Goal: Task Accomplishment & Management: Manage account settings

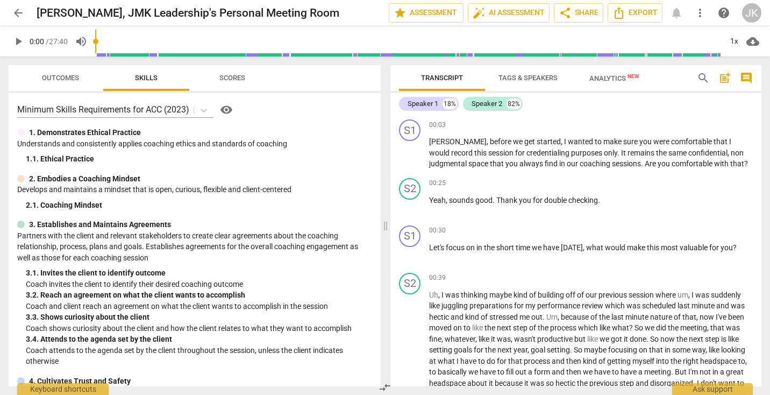
click at [68, 82] on span "Outcomes" at bounding box center [60, 78] width 37 height 8
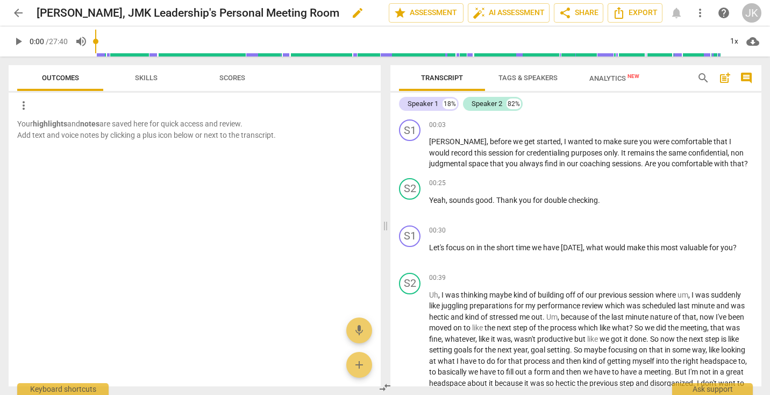
click at [166, 12] on h2 "[PERSON_NAME], JMK Leadership's Personal Meeting Room" at bounding box center [188, 12] width 303 height 13
drag, startPoint x: 166, startPoint y: 12, endPoint x: 340, endPoint y: 9, distance: 174.2
click at [340, 9] on div "[PERSON_NAME], JMK Leadership's Personal Meeting Room edit" at bounding box center [209, 12] width 344 height 19
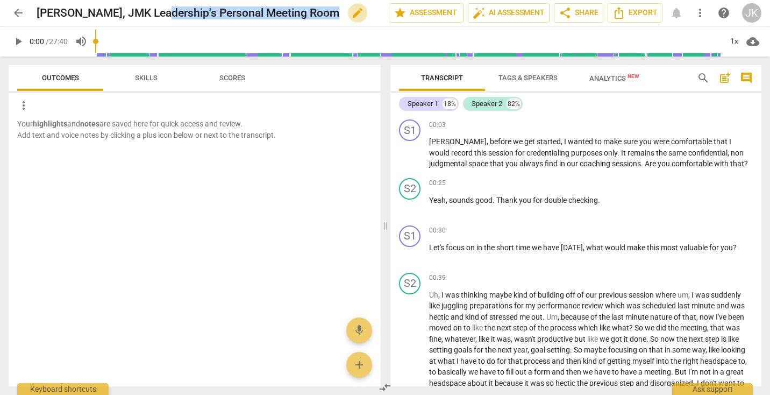
click at [351, 9] on span "edit" at bounding box center [357, 12] width 13 height 13
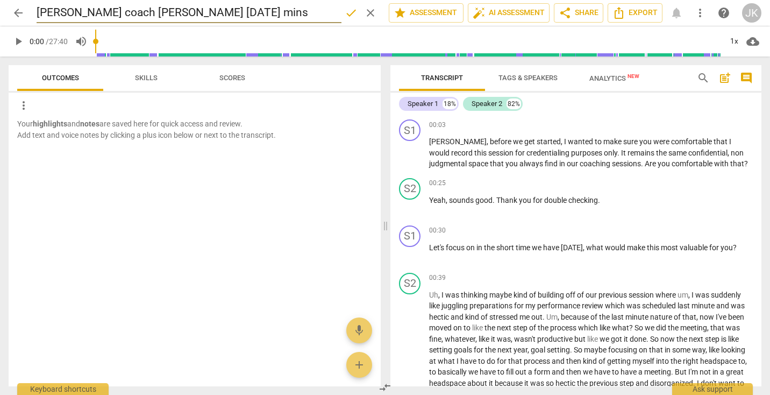
type input "[PERSON_NAME] coach [PERSON_NAME] [DATE] mins"
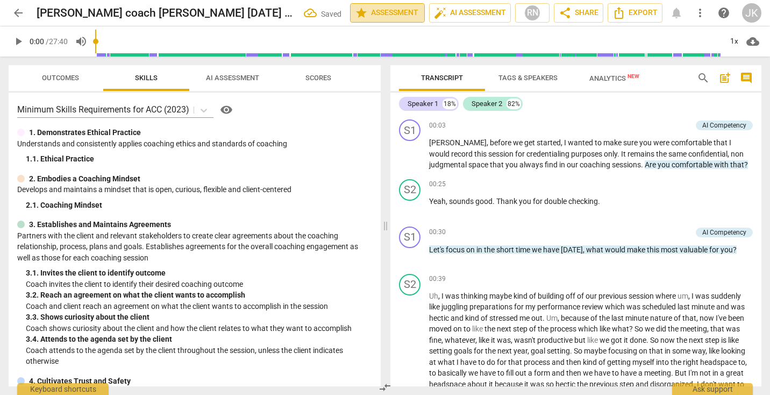
click at [355, 12] on span "star" at bounding box center [361, 12] width 13 height 13
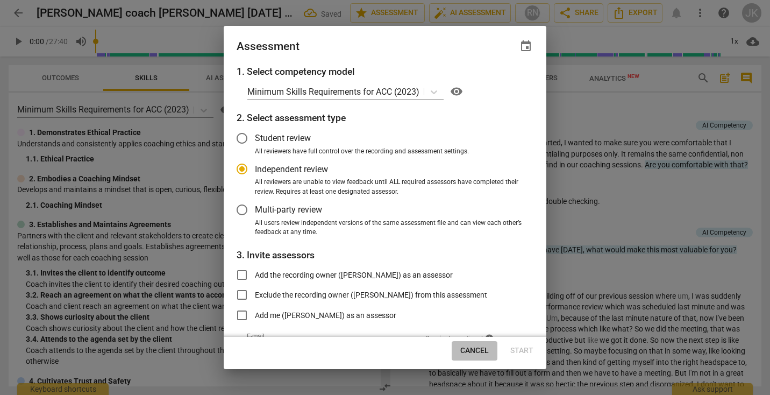
click at [470, 352] on span "Cancel" at bounding box center [474, 350] width 28 height 11
radio input "false"
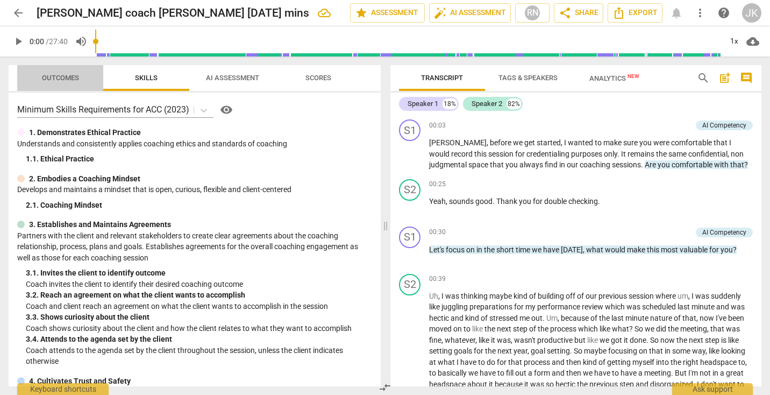
click at [49, 76] on span "Outcomes" at bounding box center [60, 78] width 37 height 8
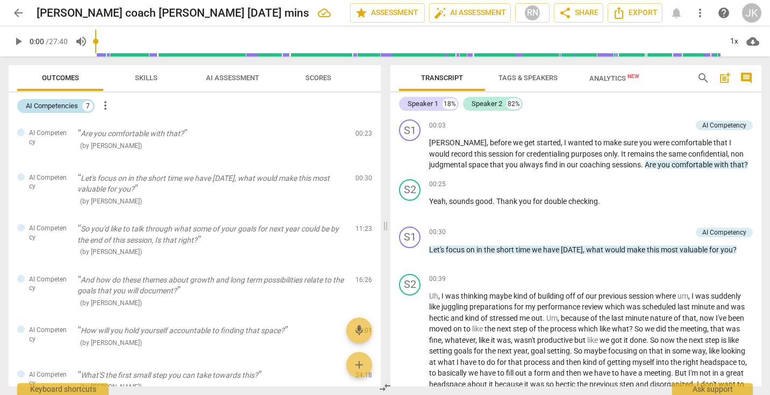
click at [63, 106] on div "AI Competencies" at bounding box center [52, 106] width 52 height 11
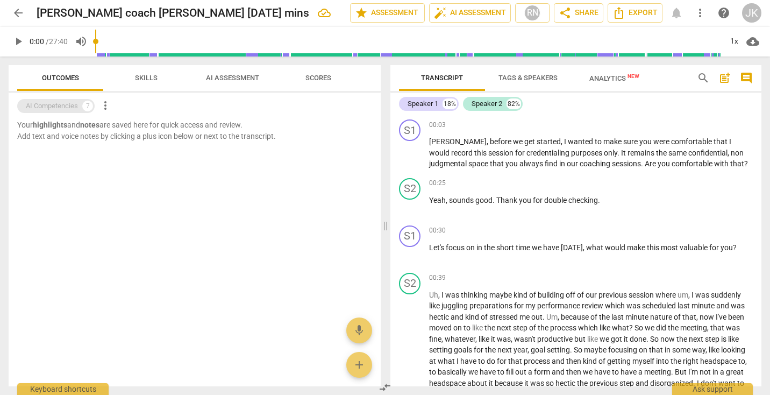
click at [63, 106] on div "AI Competencies" at bounding box center [52, 106] width 52 height 11
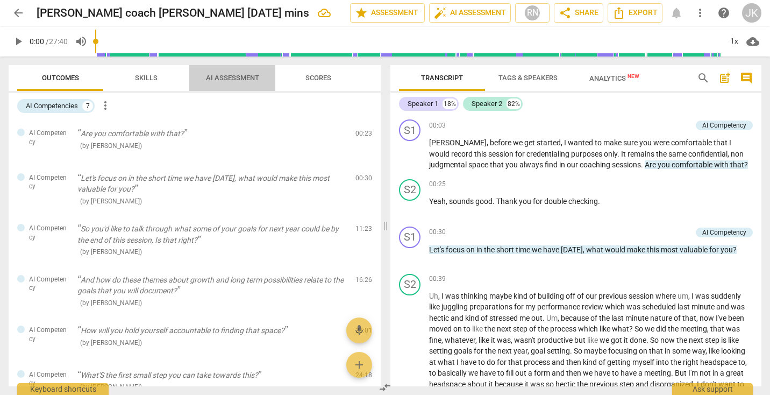
click at [220, 78] on span "AI Assessment" at bounding box center [232, 78] width 53 height 8
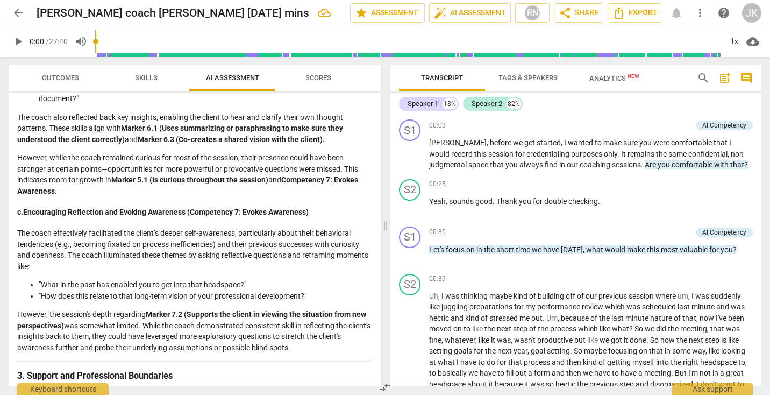
scroll to position [618, 0]
click at [148, 80] on span "Skills" at bounding box center [146, 78] width 23 height 8
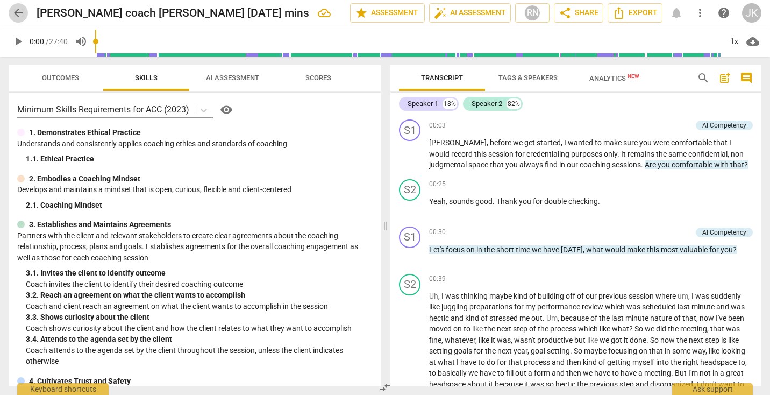
click at [12, 15] on span "arrow_back" at bounding box center [18, 12] width 13 height 13
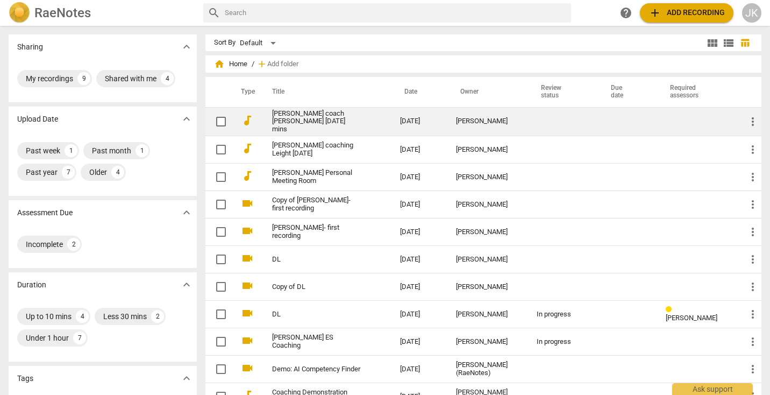
click at [340, 118] on link "[PERSON_NAME] coach [PERSON_NAME] [DATE] mins" at bounding box center [316, 122] width 89 height 24
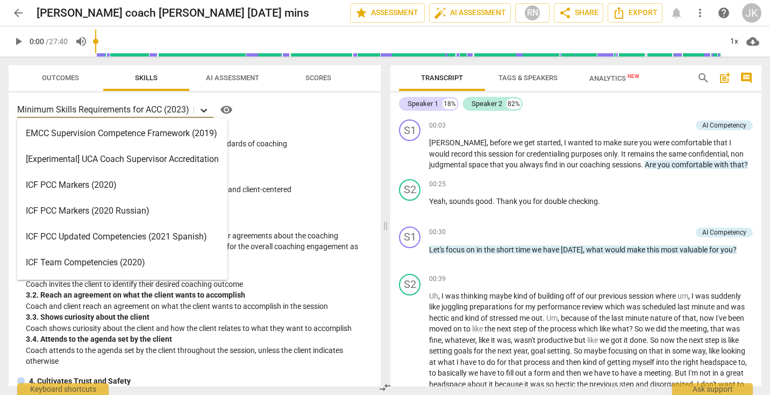
click at [206, 108] on icon at bounding box center [203, 110] width 11 height 11
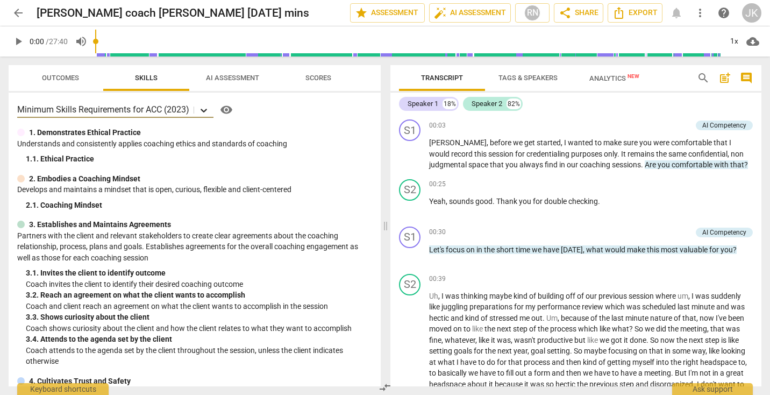
click at [206, 108] on icon at bounding box center [203, 110] width 11 height 11
click at [63, 78] on span "Outcomes" at bounding box center [60, 78] width 37 height 8
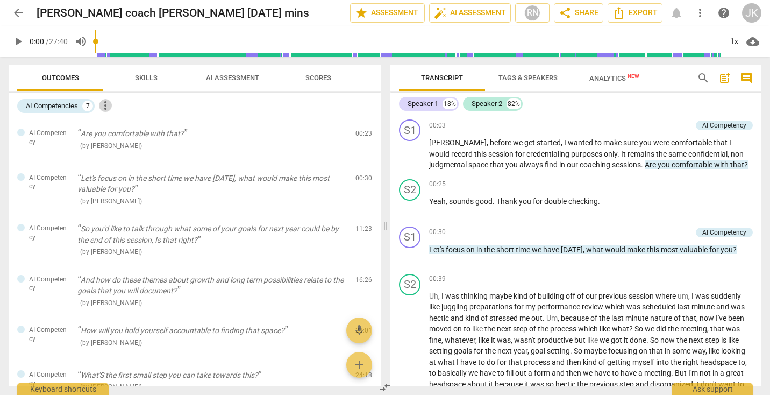
click at [106, 103] on span "more_vert" at bounding box center [105, 105] width 13 height 13
click at [118, 102] on li "Uncheck all" at bounding box center [130, 105] width 61 height 26
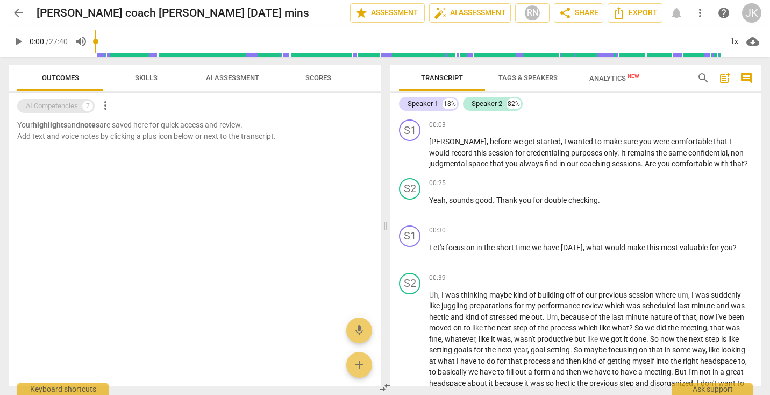
click at [82, 101] on div "AI Competencies 7" at bounding box center [55, 106] width 77 height 14
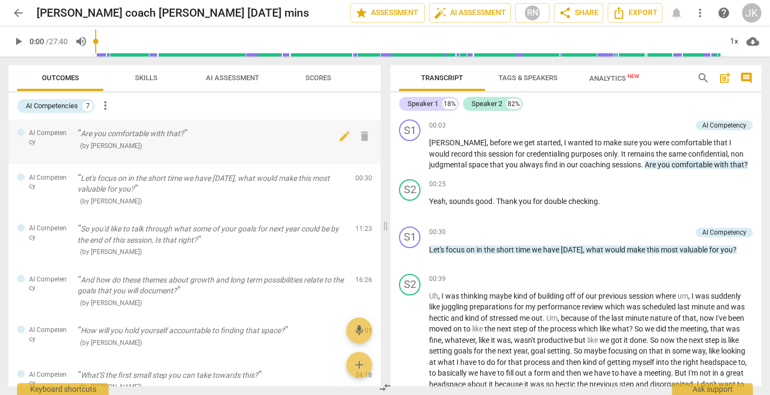
scroll to position [123, 0]
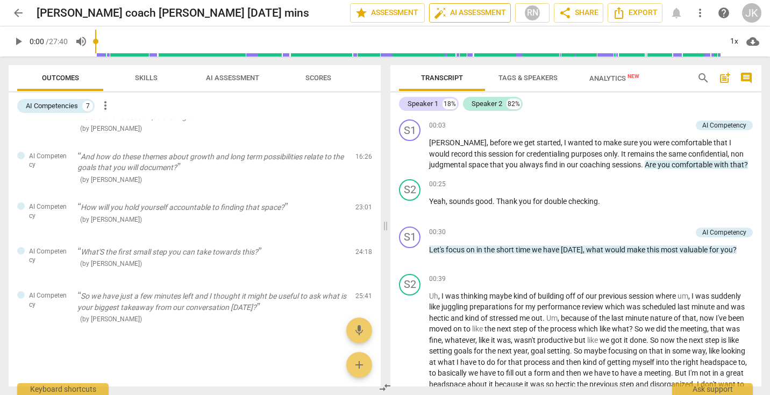
click at [480, 13] on span "auto_fix_high AI Assessment" at bounding box center [470, 12] width 72 height 13
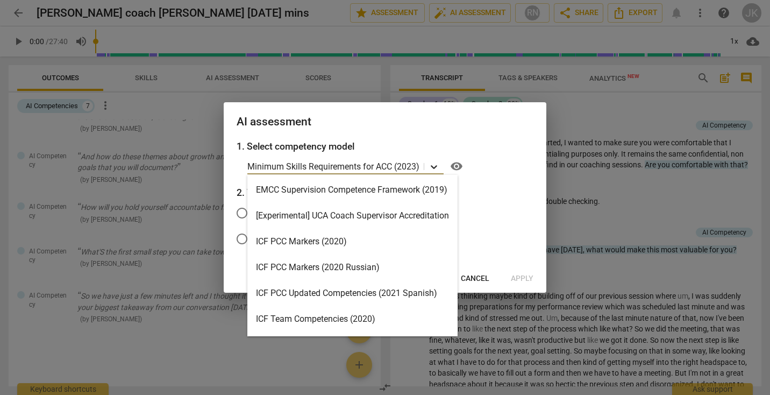
click at [433, 167] on icon at bounding box center [434, 167] width 6 height 4
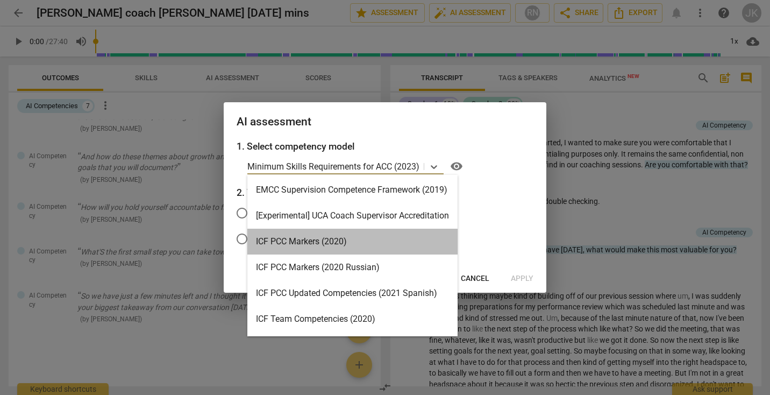
click at [388, 237] on div "ICF PCC Markers (2020)" at bounding box center [352, 241] width 210 height 26
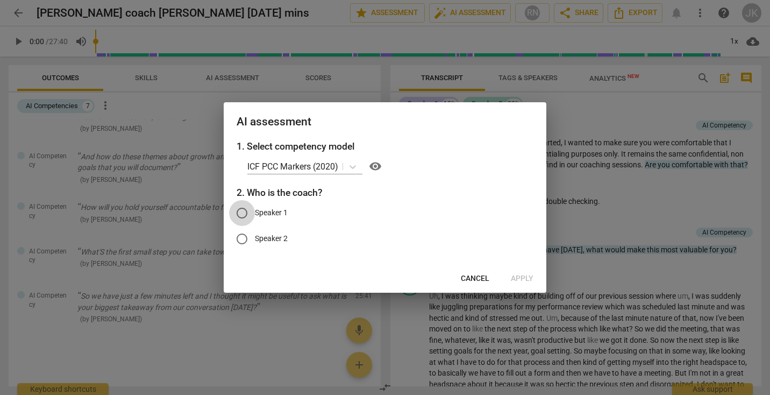
click at [245, 209] on input "Speaker 1" at bounding box center [242, 213] width 26 height 26
radio input "true"
click at [515, 277] on span "Apply" at bounding box center [522, 278] width 23 height 11
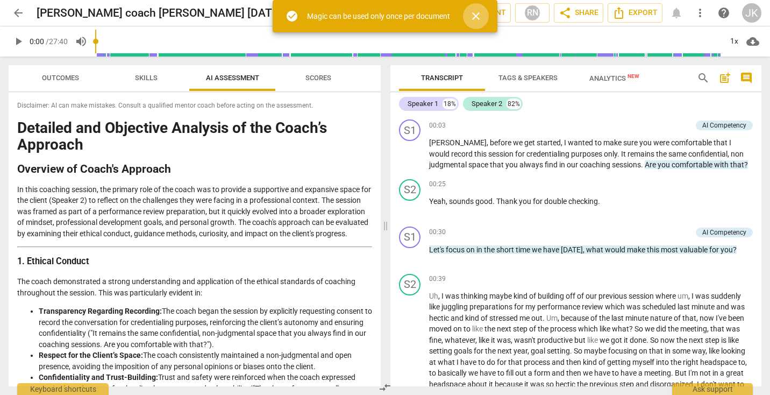
click at [476, 18] on span "close" at bounding box center [475, 16] width 13 height 13
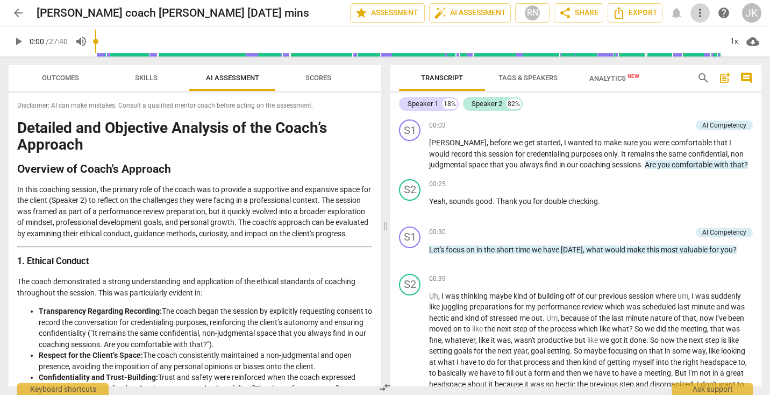
click at [697, 18] on span "more_vert" at bounding box center [700, 12] width 13 height 13
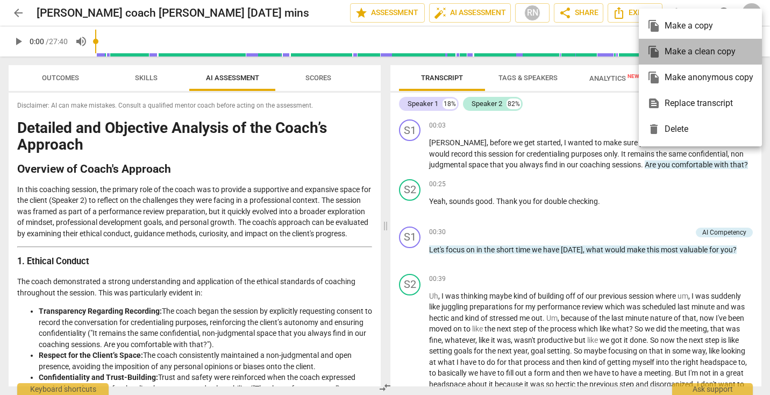
click at [683, 51] on div "file_copy Make a clean copy" at bounding box center [700, 52] width 106 height 26
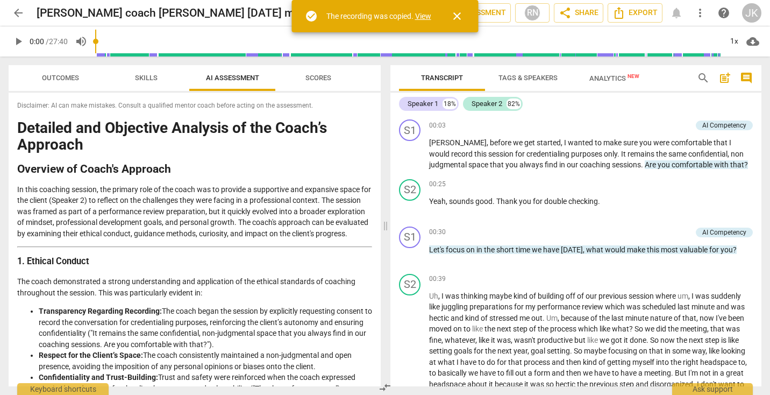
click at [424, 15] on link "View" at bounding box center [423, 16] width 16 height 9
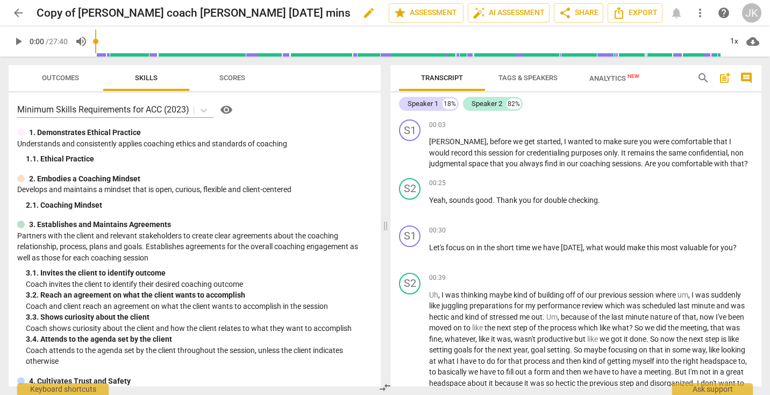
click at [277, 16] on div "Copy of [PERSON_NAME] coach [PERSON_NAME] [DATE] mins edit" at bounding box center [209, 12] width 344 height 19
click at [271, 13] on h2 "Copy of [PERSON_NAME] coach [PERSON_NAME] [DATE] mins" at bounding box center [194, 12] width 314 height 13
drag, startPoint x: 271, startPoint y: 13, endPoint x: 225, endPoint y: 7, distance: 46.1
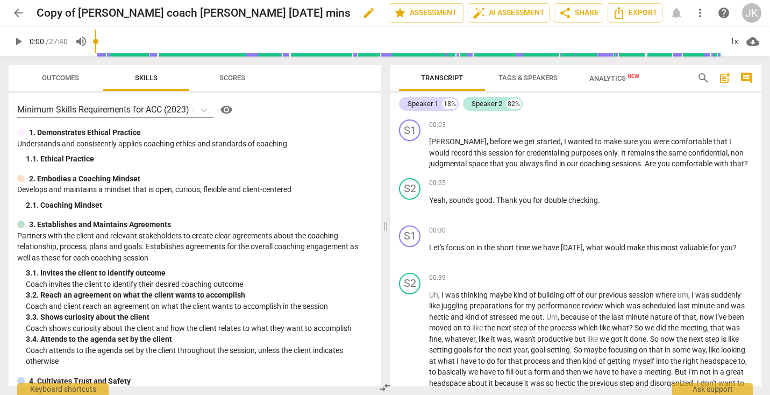
click at [225, 7] on h2 "Copy of [PERSON_NAME] coach [PERSON_NAME] [DATE] mins" at bounding box center [194, 12] width 314 height 13
click at [362, 16] on span "edit" at bounding box center [368, 12] width 13 height 13
type input "Copy of [PERSON_NAME] coach [PERSON_NAME] [DATE] mins PCC"
click at [349, 15] on span "done" at bounding box center [351, 12] width 13 height 13
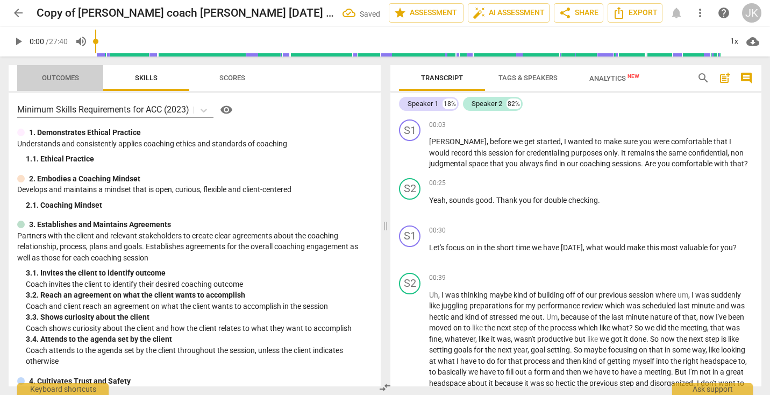
click at [51, 78] on span "Outcomes" at bounding box center [60, 78] width 37 height 8
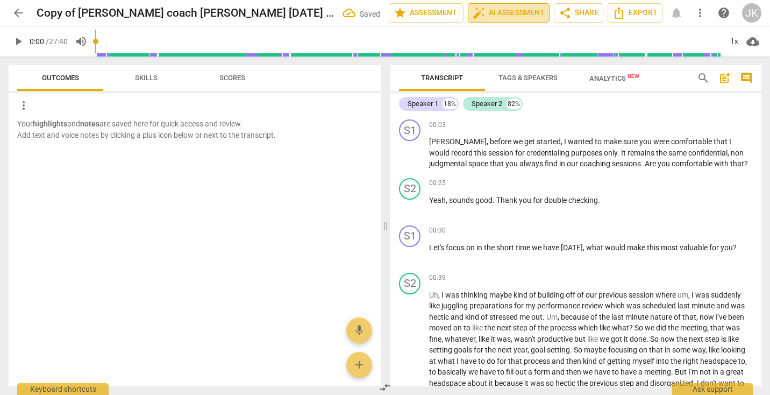
click at [492, 15] on span "auto_fix_high AI Assessment" at bounding box center [509, 12] width 72 height 13
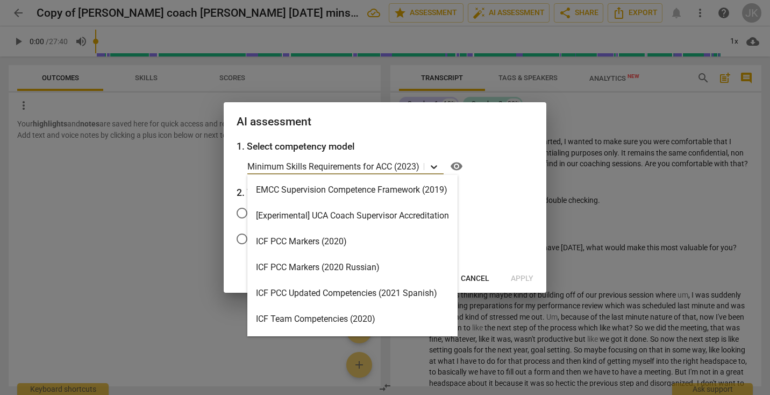
click at [434, 164] on icon at bounding box center [433, 166] width 11 height 11
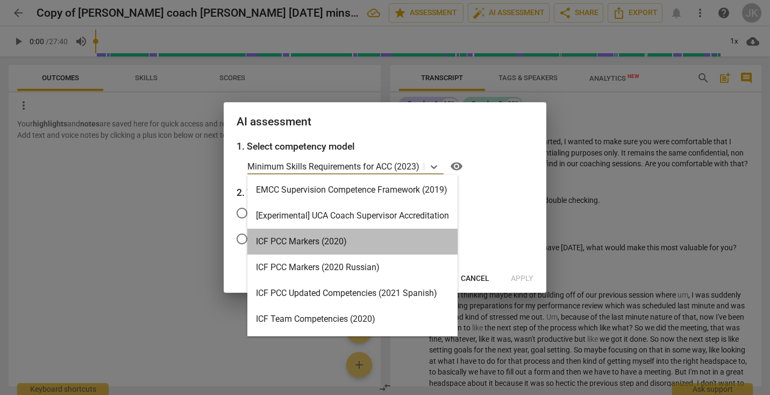
click at [360, 249] on div "ICF PCC Markers (2020)" at bounding box center [352, 241] width 210 height 26
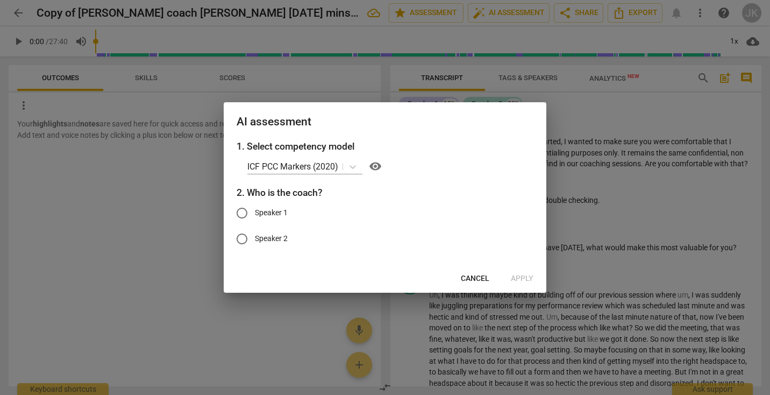
click at [272, 213] on span "Speaker 1" at bounding box center [271, 212] width 33 height 11
click at [255, 213] on input "Speaker 1" at bounding box center [242, 213] width 26 height 26
radio input "true"
click at [516, 275] on span "Apply" at bounding box center [522, 278] width 23 height 11
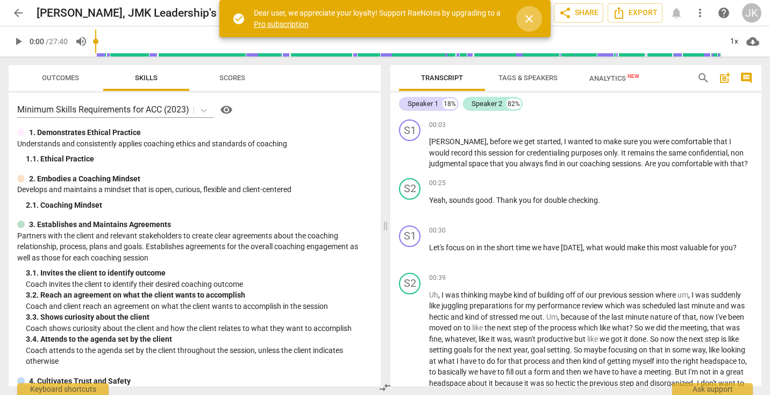
click at [532, 13] on span "close" at bounding box center [529, 18] width 13 height 13
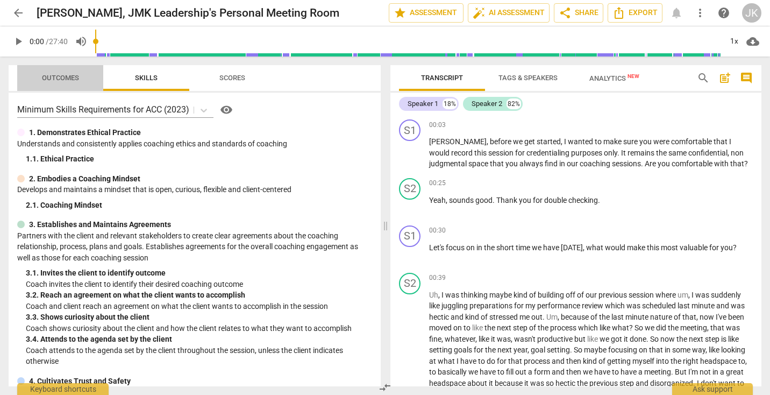
click at [54, 76] on span "Outcomes" at bounding box center [60, 78] width 37 height 8
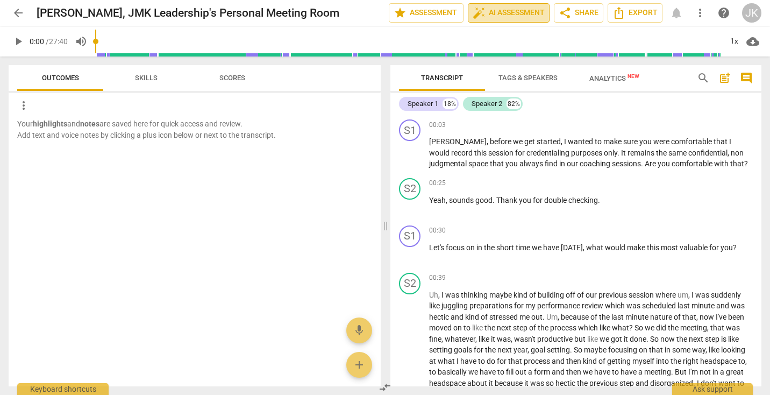
click at [496, 17] on span "auto_fix_high AI Assessment" at bounding box center [509, 12] width 72 height 13
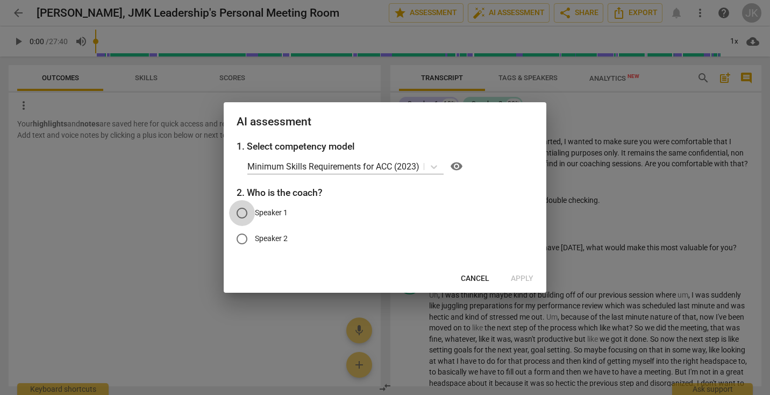
click at [242, 214] on input "Speaker 1" at bounding box center [242, 213] width 26 height 26
radio input "true"
click at [472, 280] on span "Cancel" at bounding box center [475, 278] width 28 height 11
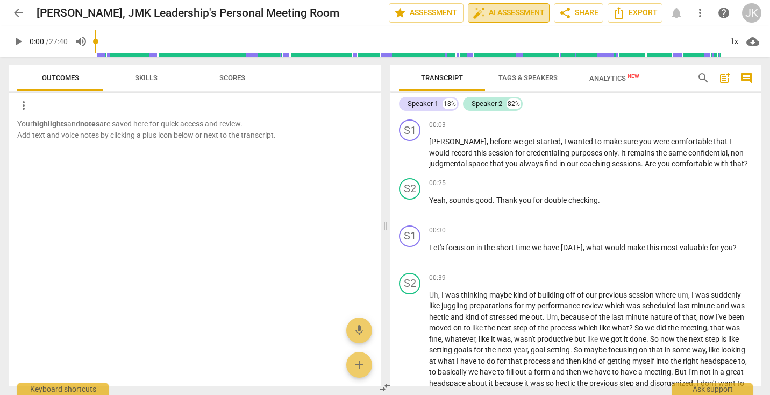
click at [524, 6] on button "auto_fix_high AI Assessment" at bounding box center [509, 12] width 82 height 19
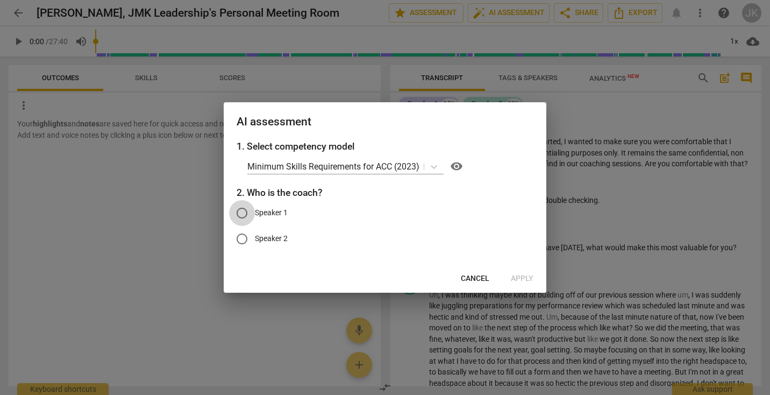
click at [244, 211] on input "Speaker 1" at bounding box center [242, 213] width 26 height 26
radio input "true"
click at [520, 282] on span "Apply" at bounding box center [522, 278] width 23 height 11
